Goal: Go to known website: Access a specific website the user already knows

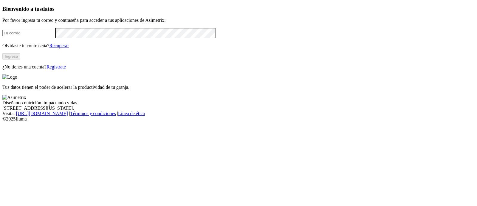
type input "[PERSON_NAME][EMAIL_ADDRESS][PERSON_NAME][DOMAIN_NAME]"
click at [20, 59] on button "Ingresa" at bounding box center [11, 56] width 18 height 6
